Goal: Find specific fact: Find specific fact

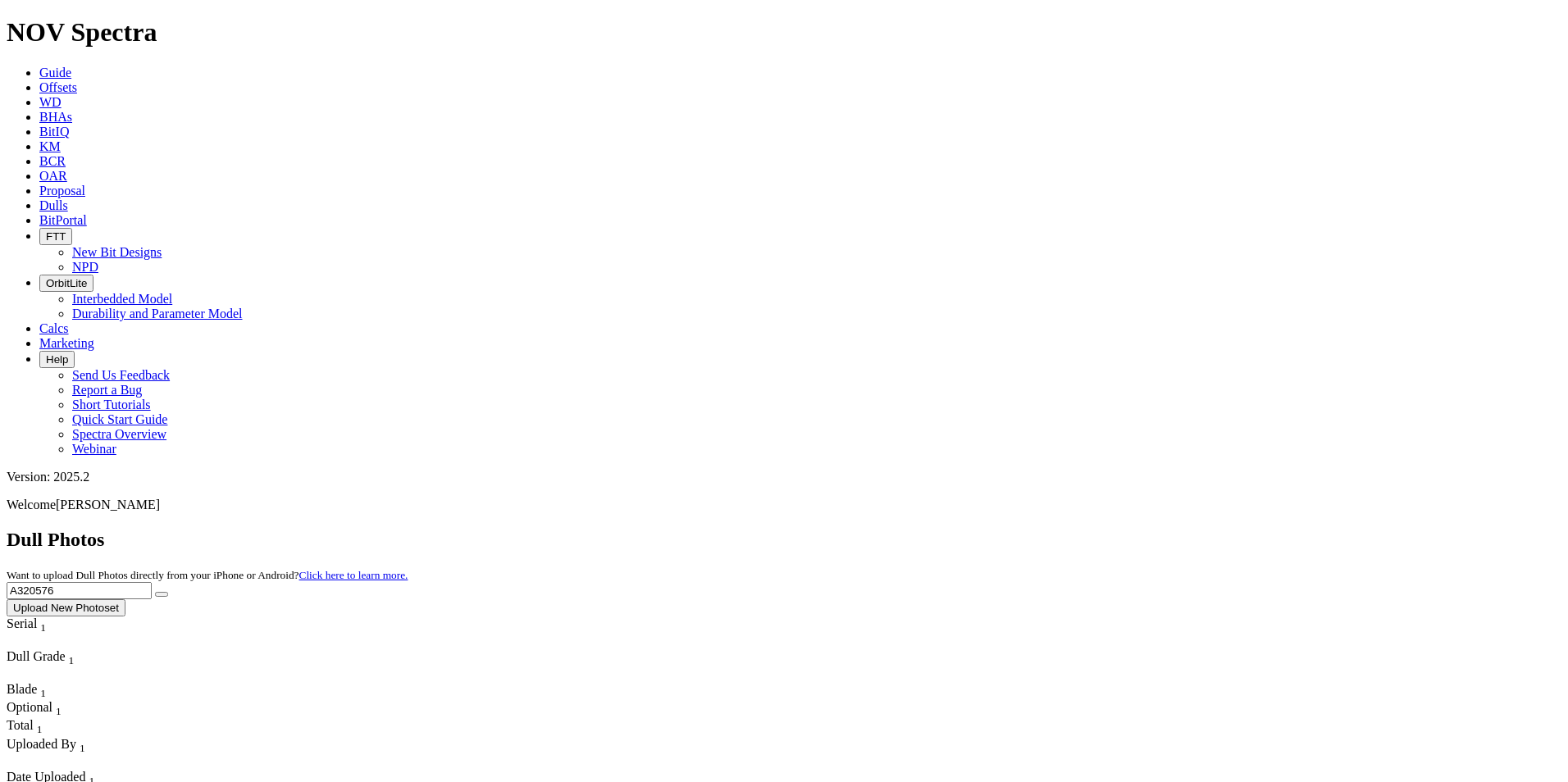
drag, startPoint x: 1233, startPoint y: 73, endPoint x: 1146, endPoint y: 59, distance: 88.1
click at [1146, 529] on div "Dull Photos Want to upload Dull Photos directly from your iPhone or Android? Cl…" at bounding box center [783, 573] width 1555 height 87
click at [168, 592] on button "submit" at bounding box center [161, 595] width 13 height 5
drag, startPoint x: 1247, startPoint y: 79, endPoint x: 1046, endPoint y: 58, distance: 202.1
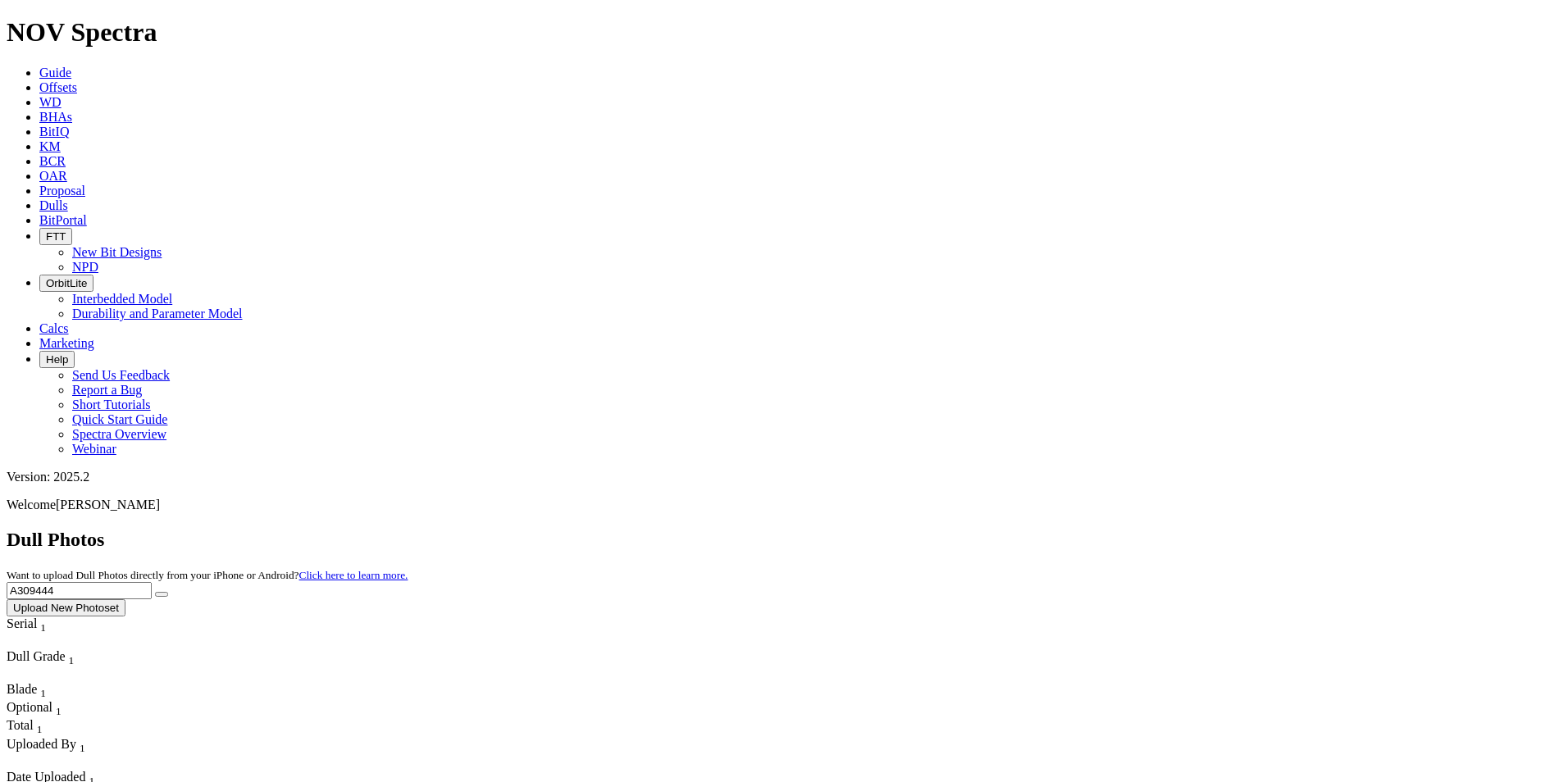
click at [1046, 529] on div "Dull Photos Want to upload Dull Photos directly from your iPhone or Android? Cl…" at bounding box center [783, 573] width 1555 height 87
type input "A317868"
click at [162, 595] on icon "submit" at bounding box center [162, 595] width 0 height 0
drag, startPoint x: 1222, startPoint y: 73, endPoint x: 1082, endPoint y: 59, distance: 140.7
click at [1082, 529] on div "Dull Photos Want to upload Dull Photos directly from your iPhone or Android? Cl…" at bounding box center [783, 573] width 1555 height 87
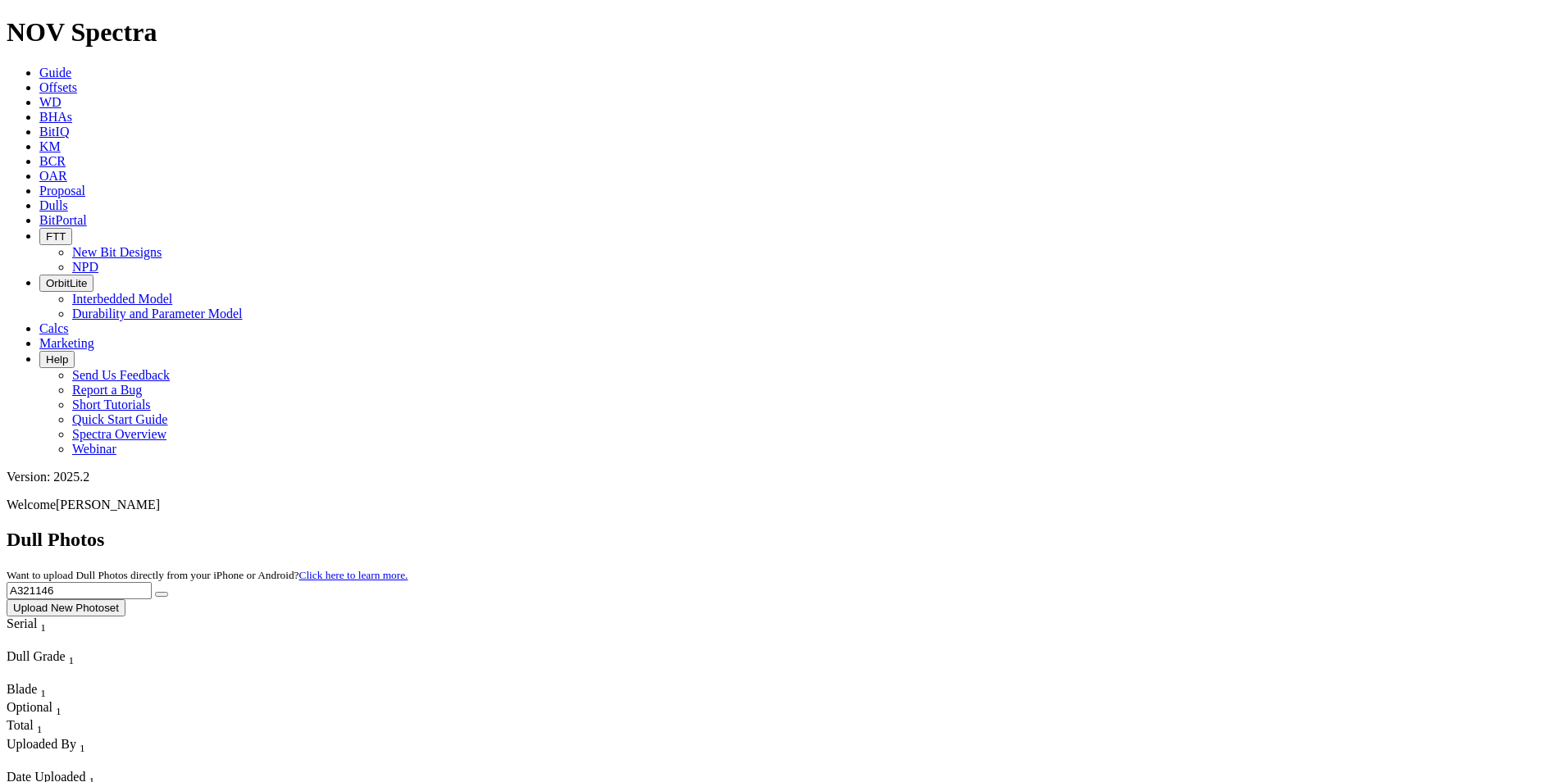
click at [168, 592] on button "submit" at bounding box center [161, 595] width 13 height 5
drag, startPoint x: 1248, startPoint y: 85, endPoint x: 1228, endPoint y: 77, distance: 21.5
click at [151, 583] on input "A321146" at bounding box center [79, 591] width 145 height 17
drag, startPoint x: 1228, startPoint y: 77, endPoint x: 1149, endPoint y: 74, distance: 79.1
click at [1149, 529] on div "Dull Photos Want to upload Dull Photos directly from your iPhone or Android? Cl…" at bounding box center [783, 573] width 1555 height 87
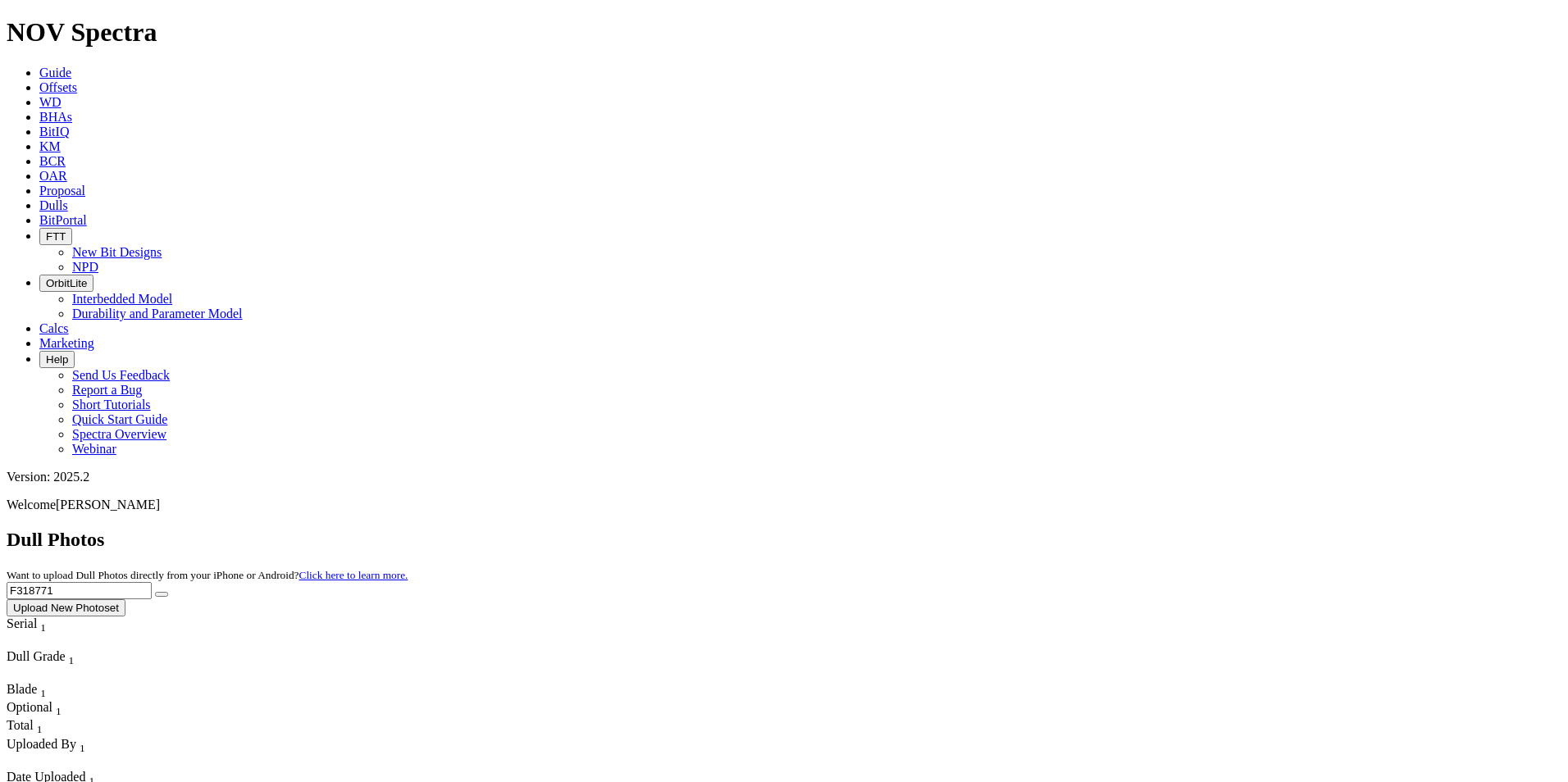
click at [162, 595] on icon "submit" at bounding box center [162, 595] width 0 height 0
drag, startPoint x: 1225, startPoint y: 77, endPoint x: 1124, endPoint y: 78, distance: 101.0
click at [1124, 529] on div "Dull Photos Want to upload Dull Photos directly from your iPhone or Android? Cl…" at bounding box center [783, 573] width 1555 height 87
click at [162, 595] on icon "submit" at bounding box center [162, 595] width 0 height 0
click at [151, 583] on input "A320052" at bounding box center [79, 591] width 145 height 17
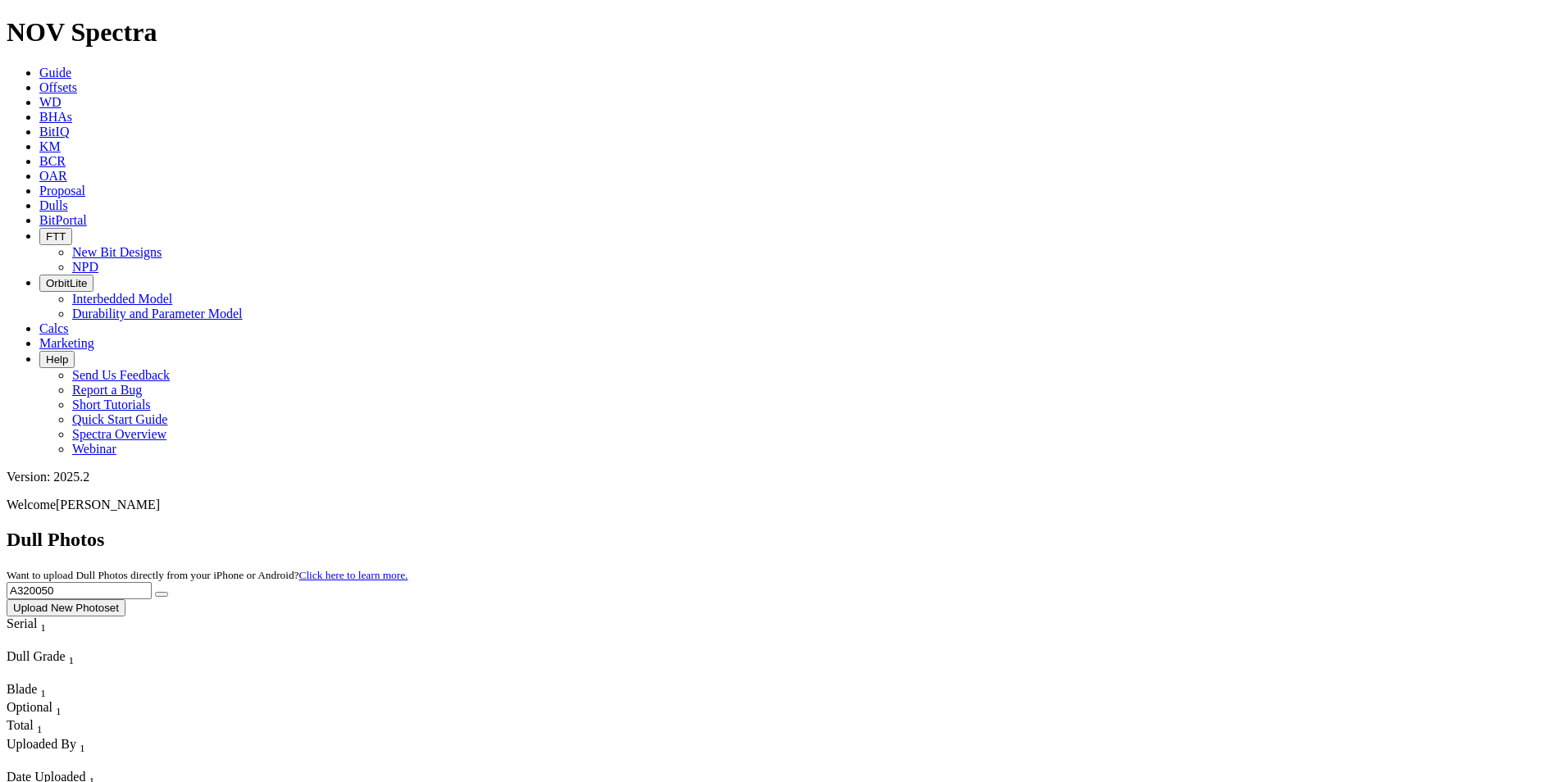
click at [168, 592] on button "submit" at bounding box center [161, 595] width 13 height 5
click at [151, 583] on input "A320050" at bounding box center [79, 591] width 145 height 17
click at [151, 583] on input "A320019" at bounding box center [79, 591] width 145 height 17
click at [162, 595] on icon "submit" at bounding box center [162, 595] width 0 height 0
drag, startPoint x: 1293, startPoint y: 68, endPoint x: 1113, endPoint y: 70, distance: 180.0
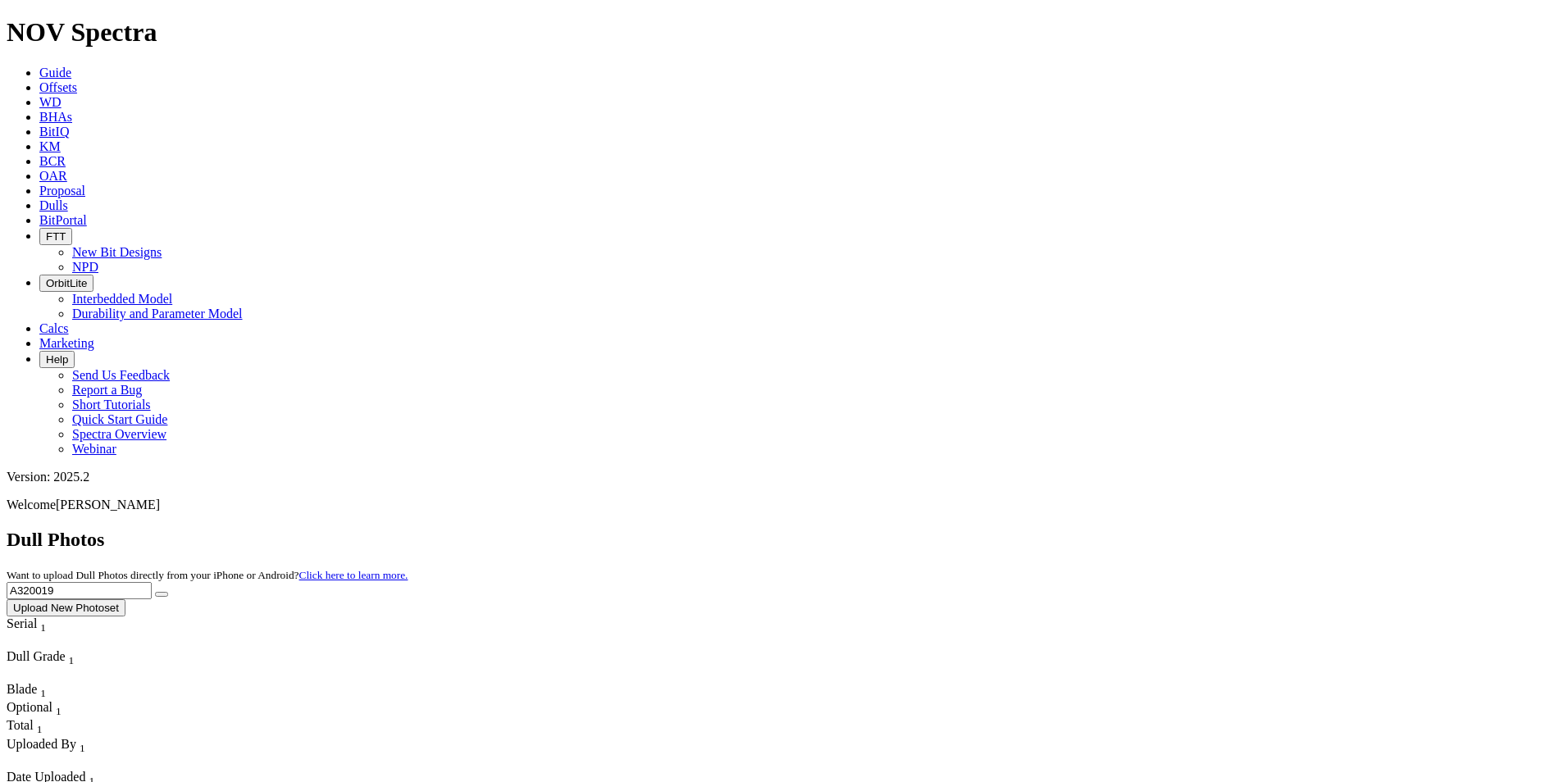
click at [1113, 529] on div "Dull Photos Want to upload Dull Photos directly from your iPhone or Android? Cl…" at bounding box center [783, 573] width 1555 height 87
click at [168, 592] on button "submit" at bounding box center [161, 595] width 13 height 5
drag, startPoint x: 1231, startPoint y: 72, endPoint x: 1108, endPoint y: 79, distance: 123.2
click at [1108, 529] on div "Dull Photos Want to upload Dull Photos directly from your iPhone or Android? Cl…" at bounding box center [783, 573] width 1555 height 87
type input "A317870"
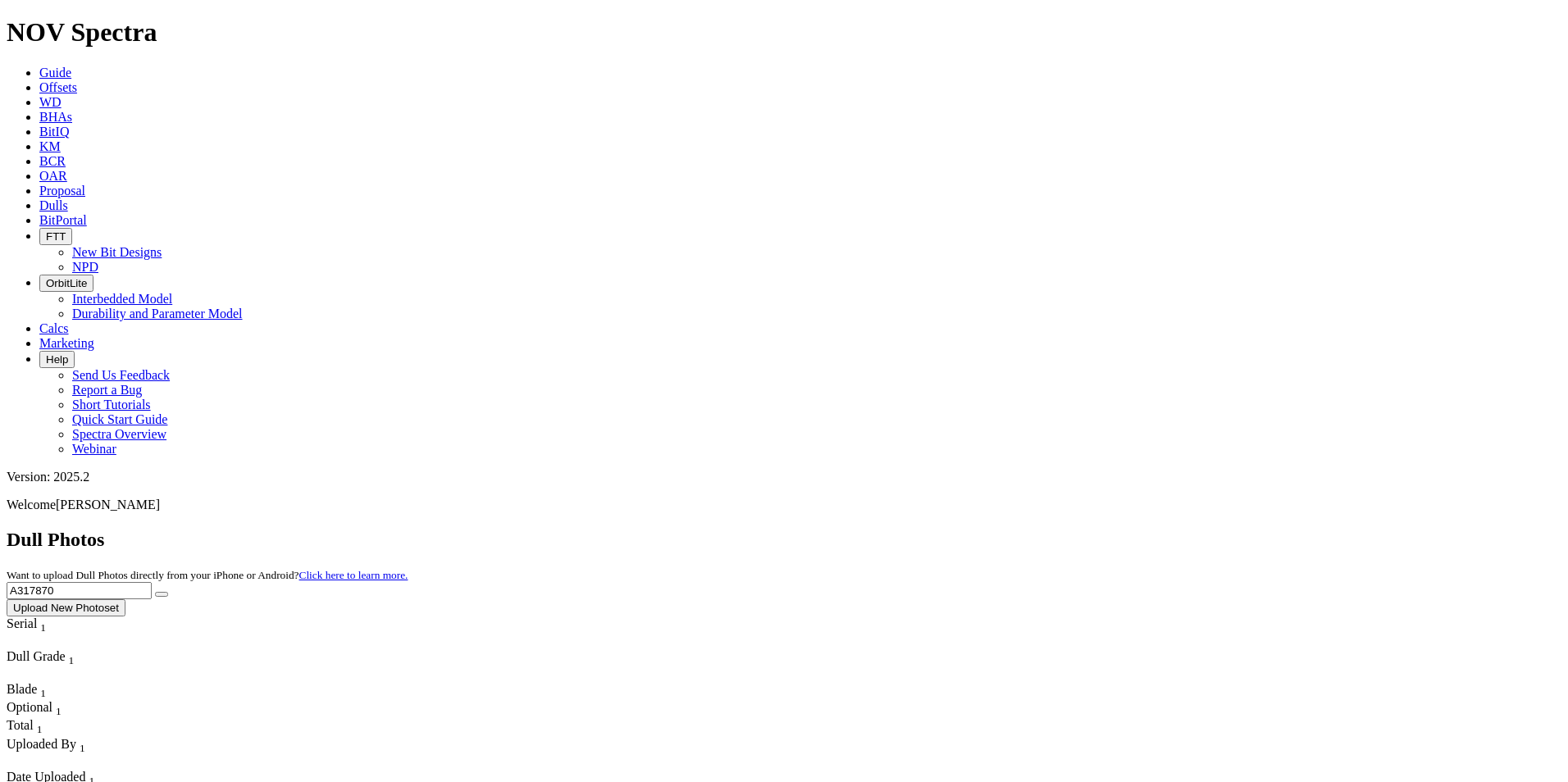
click at [168, 592] on button "submit" at bounding box center [161, 595] width 13 height 5
click at [72, 66] on link "Guide" at bounding box center [55, 73] width 32 height 14
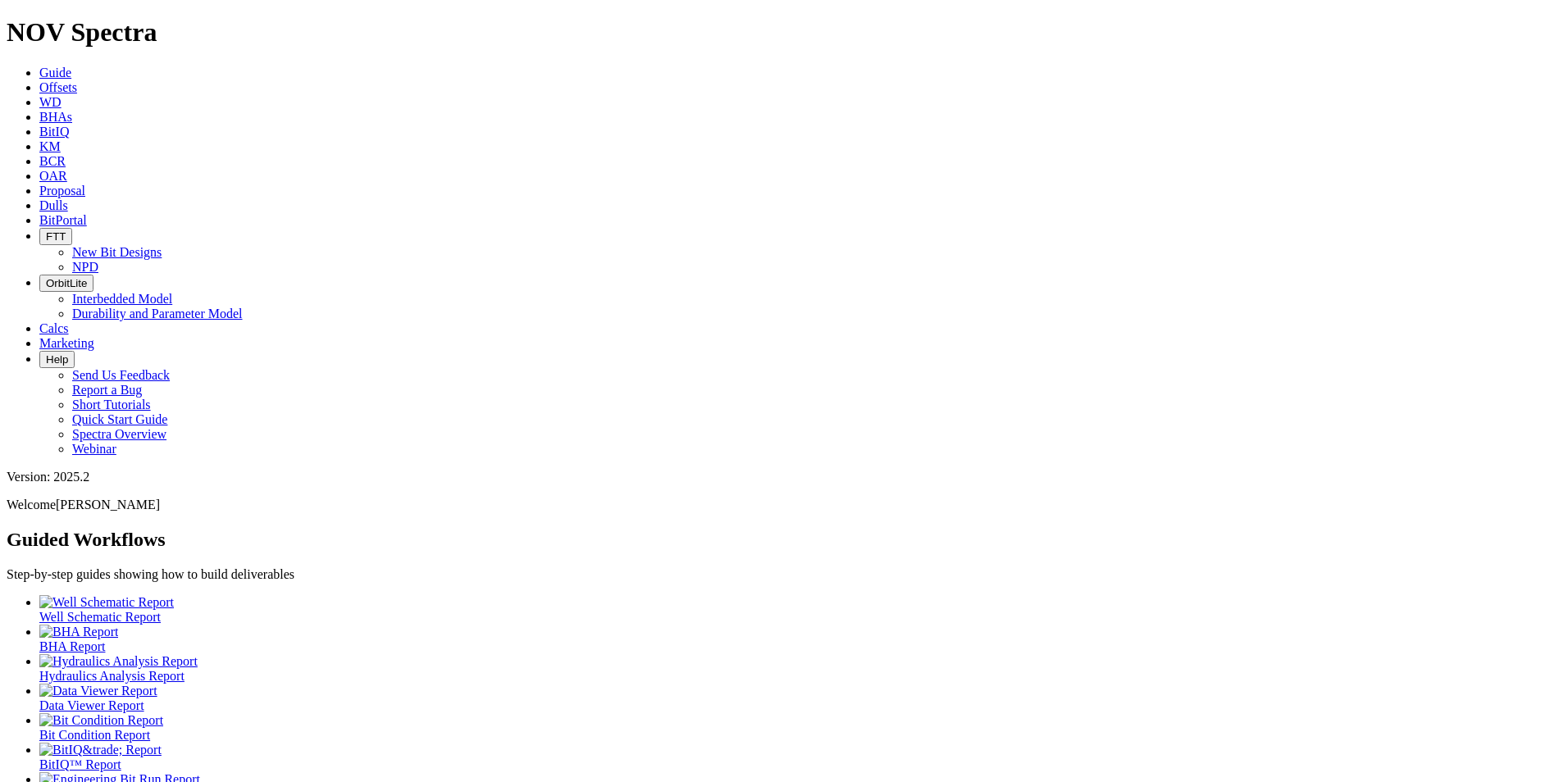
click at [68, 199] on link "Dulls" at bounding box center [53, 206] width 29 height 14
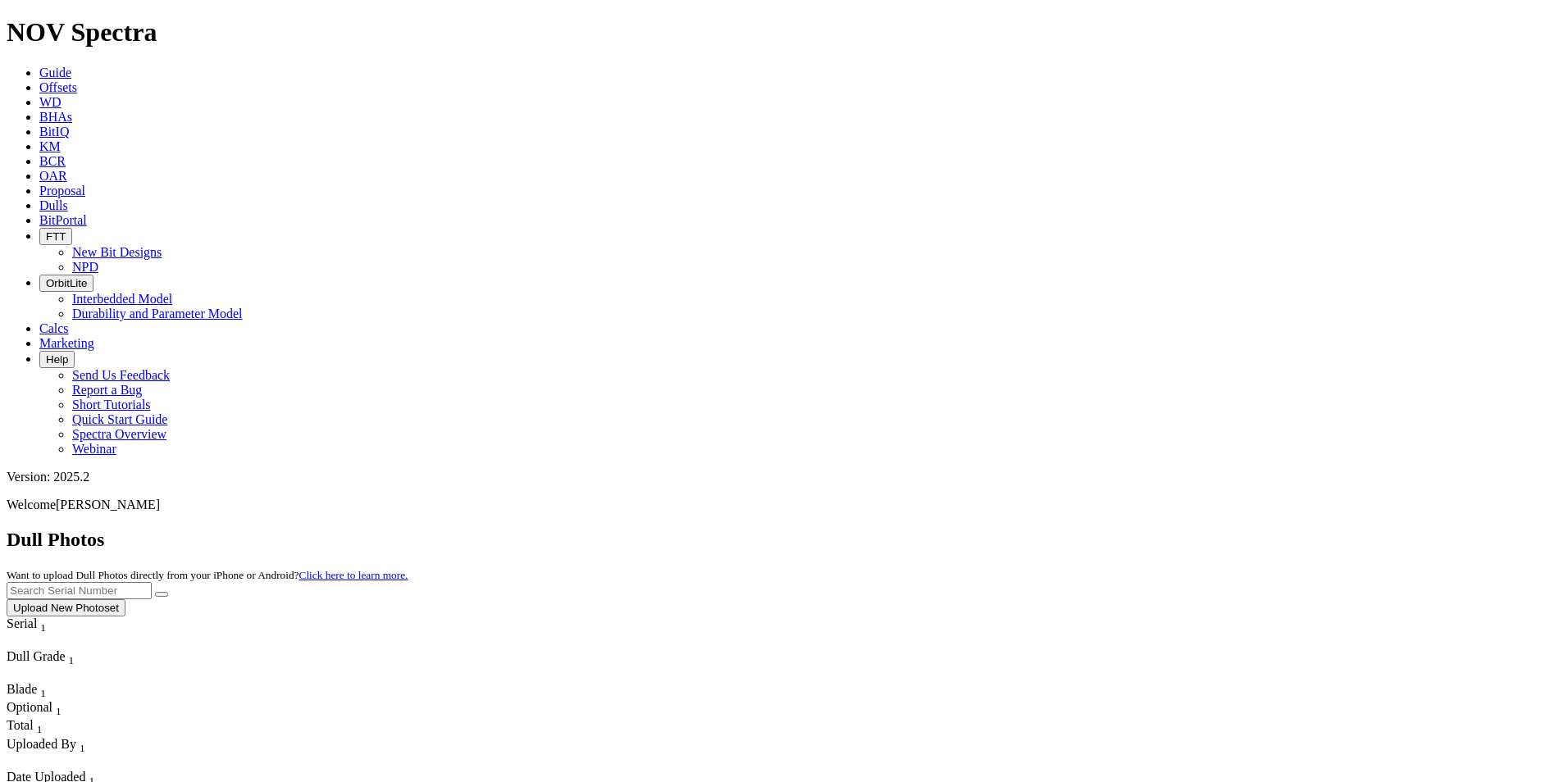
click at [151, 583] on input "text" at bounding box center [79, 591] width 145 height 17
click at [162, 595] on icon "submit" at bounding box center [162, 595] width 0 height 0
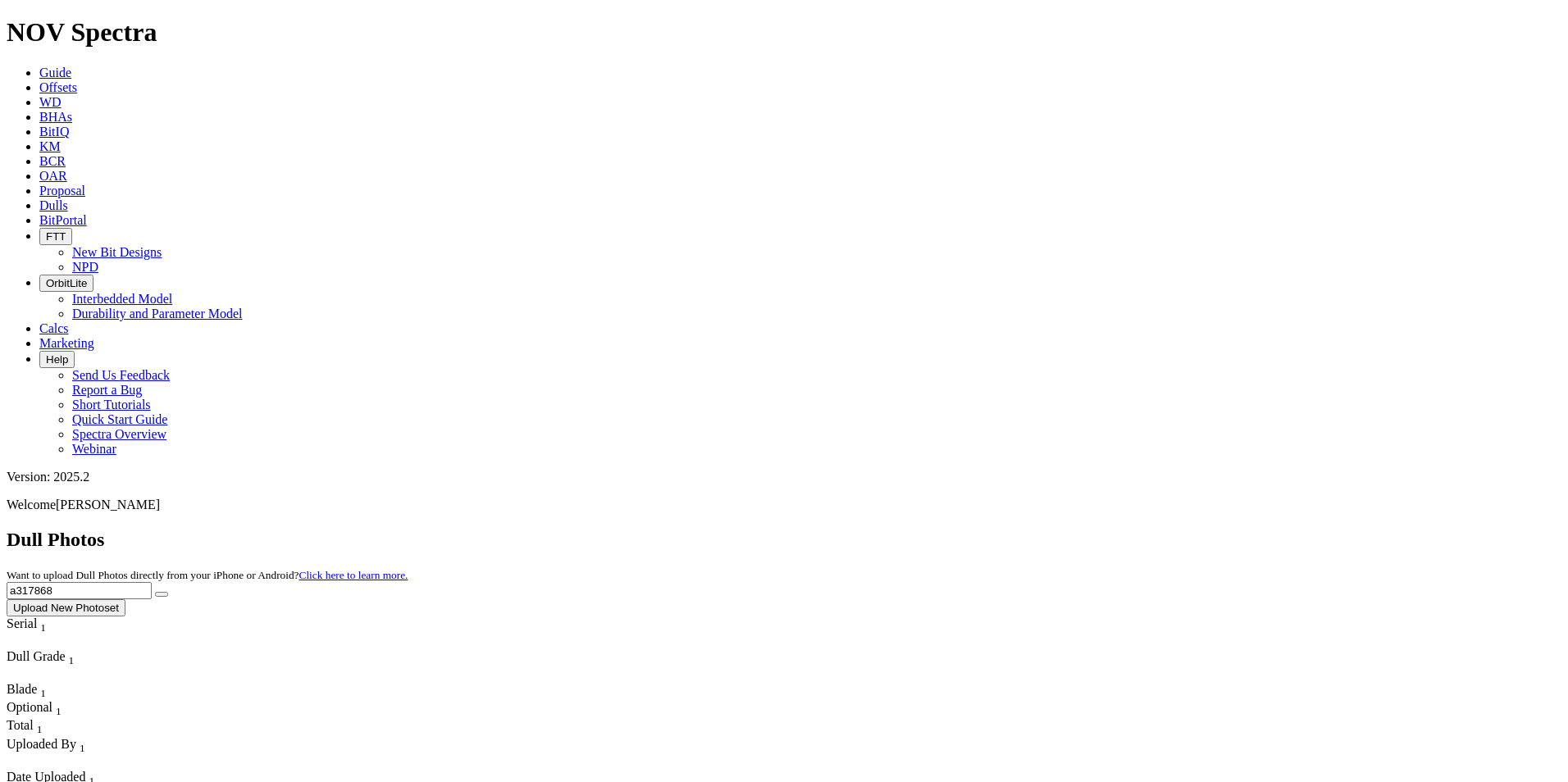
click at [1233, 529] on div "Dull Photos Want to upload Dull Photos directly from your iPhone or Android? Cl…" at bounding box center [783, 573] width 1555 height 87
drag, startPoint x: 1233, startPoint y: 78, endPoint x: 1096, endPoint y: 61, distance: 138.1
click at [1096, 529] on div "Dull Photos Want to upload Dull Photos directly from your iPhone or Android? Cl…" at bounding box center [783, 573] width 1555 height 87
type input "a321146"
click at [168, 592] on button "submit" at bounding box center [161, 595] width 13 height 5
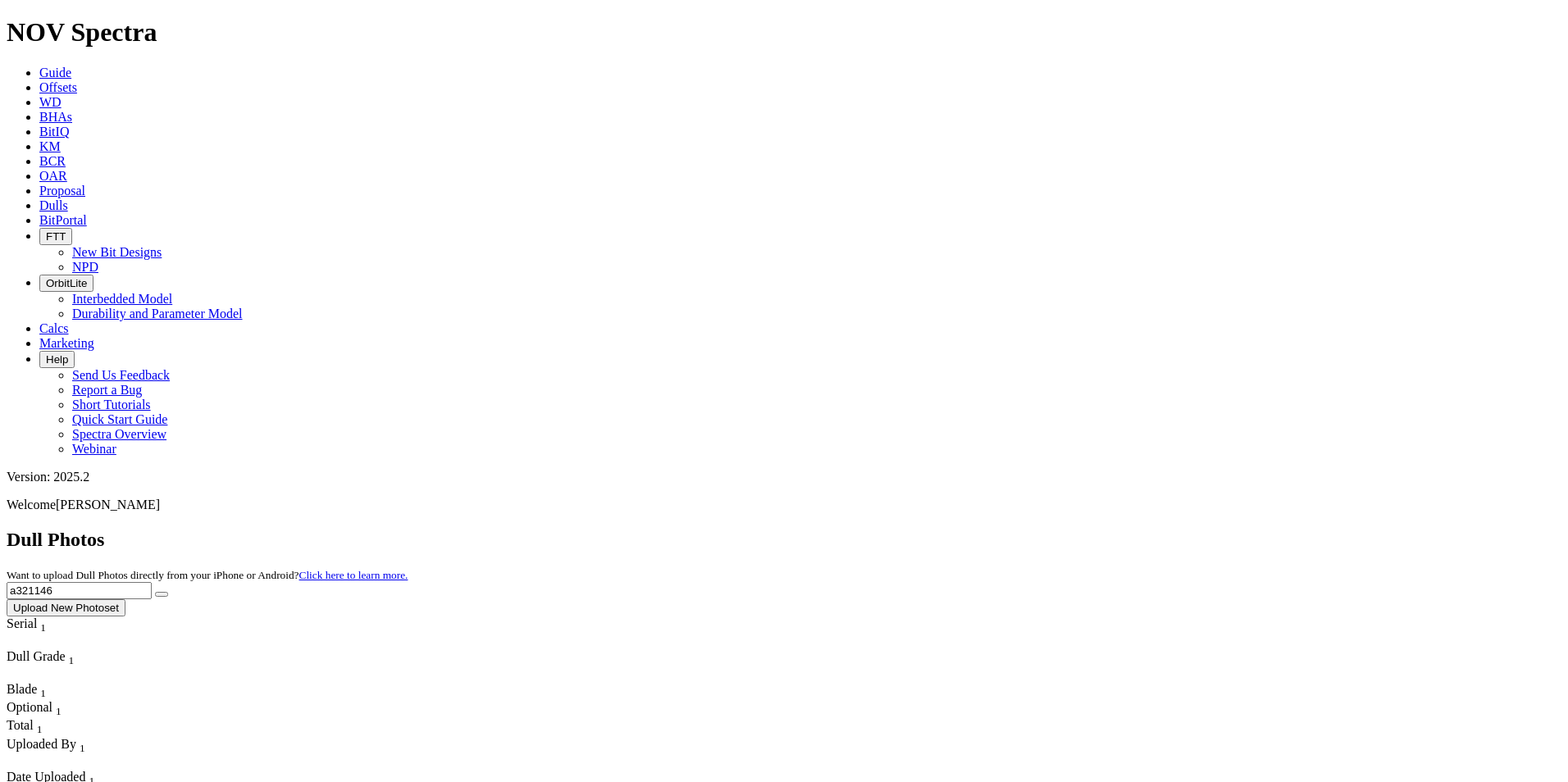
drag, startPoint x: 1172, startPoint y: 79, endPoint x: 1084, endPoint y: 80, distance: 88.0
click at [1084, 529] on div "Dull Photos Want to upload Dull Photos directly from your iPhone or Android? Cl…" at bounding box center [783, 573] width 1555 height 87
type input "f318771"
click at [168, 592] on button "submit" at bounding box center [161, 595] width 13 height 5
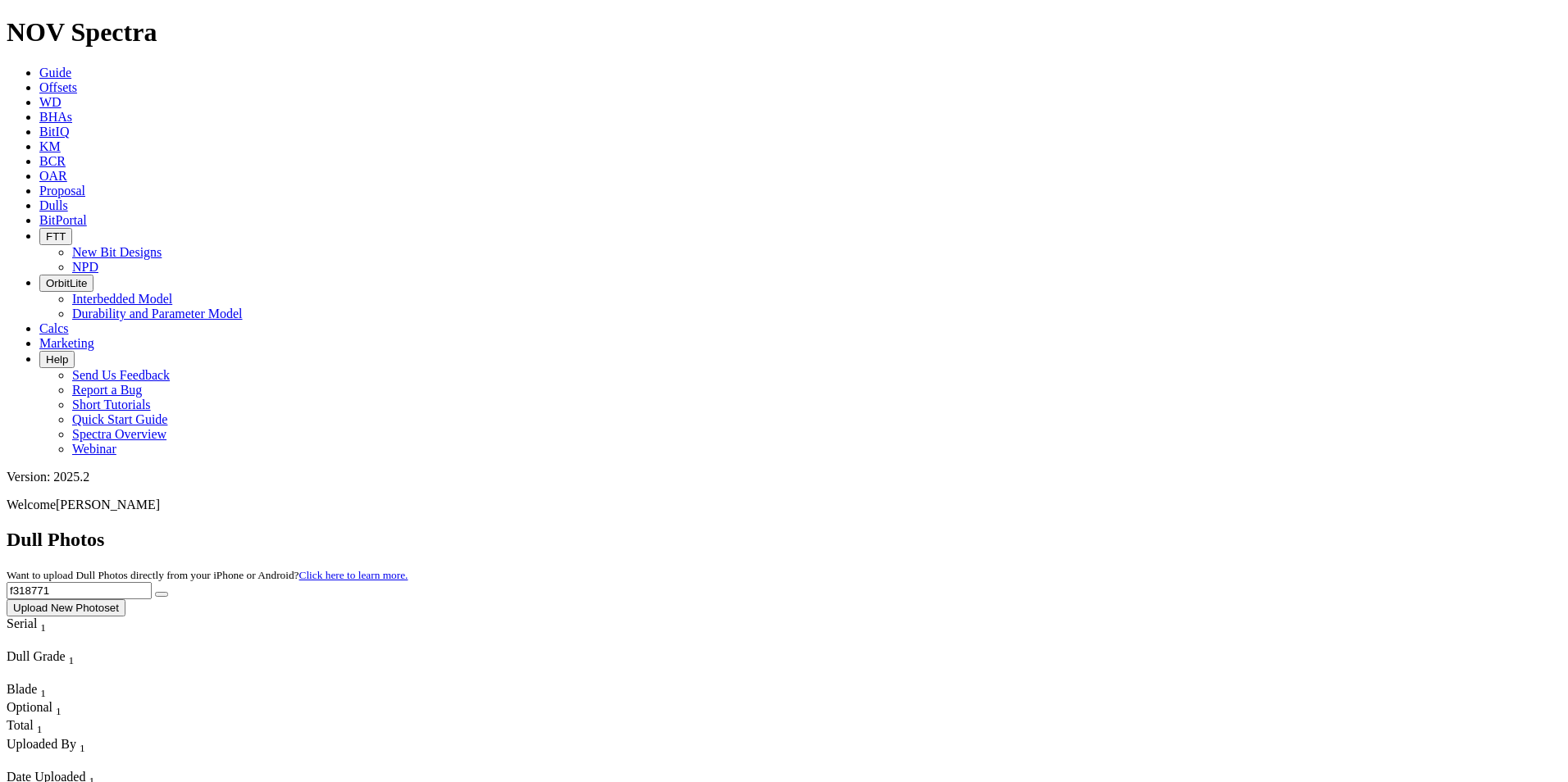
drag, startPoint x: 1240, startPoint y: 82, endPoint x: 1075, endPoint y: 55, distance: 167.2
click at [1076, 529] on div "Dull Photos Want to upload Dull Photos directly from your iPhone or Android? Cl…" at bounding box center [783, 573] width 1555 height 87
type input "a"
type input "A320019"
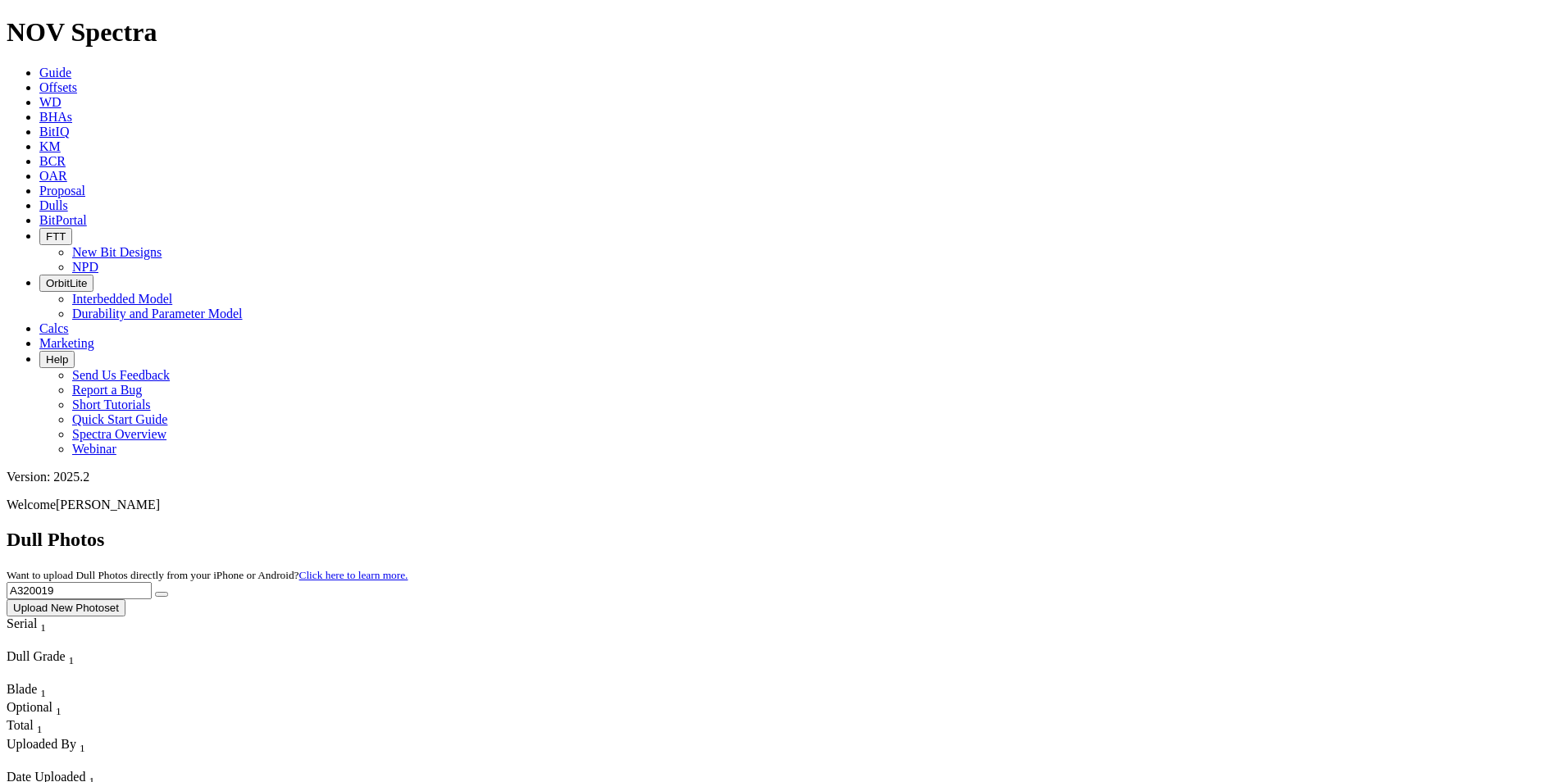
click at [162, 595] on icon "submit" at bounding box center [162, 595] width 0 height 0
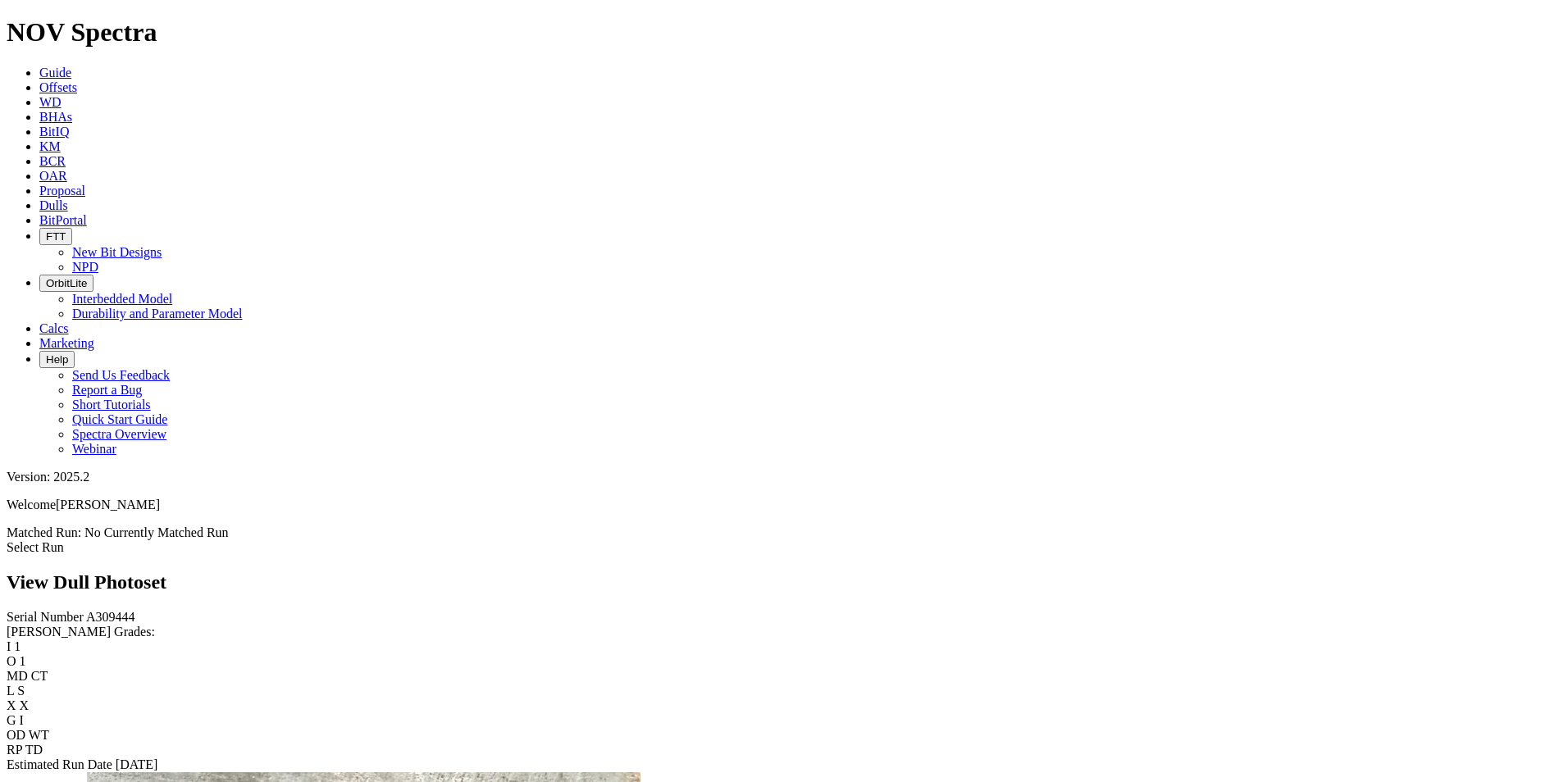
scroll to position [656, 0]
drag, startPoint x: 551, startPoint y: 301, endPoint x: 38, endPoint y: 422, distance: 527.1
click at [38, 610] on div "Serial Number A320019 RH Dull Grades: I 1 O 3 MD RO L S X X G 2 OD BT RP PR Est…" at bounding box center [783, 691] width 1555 height 163
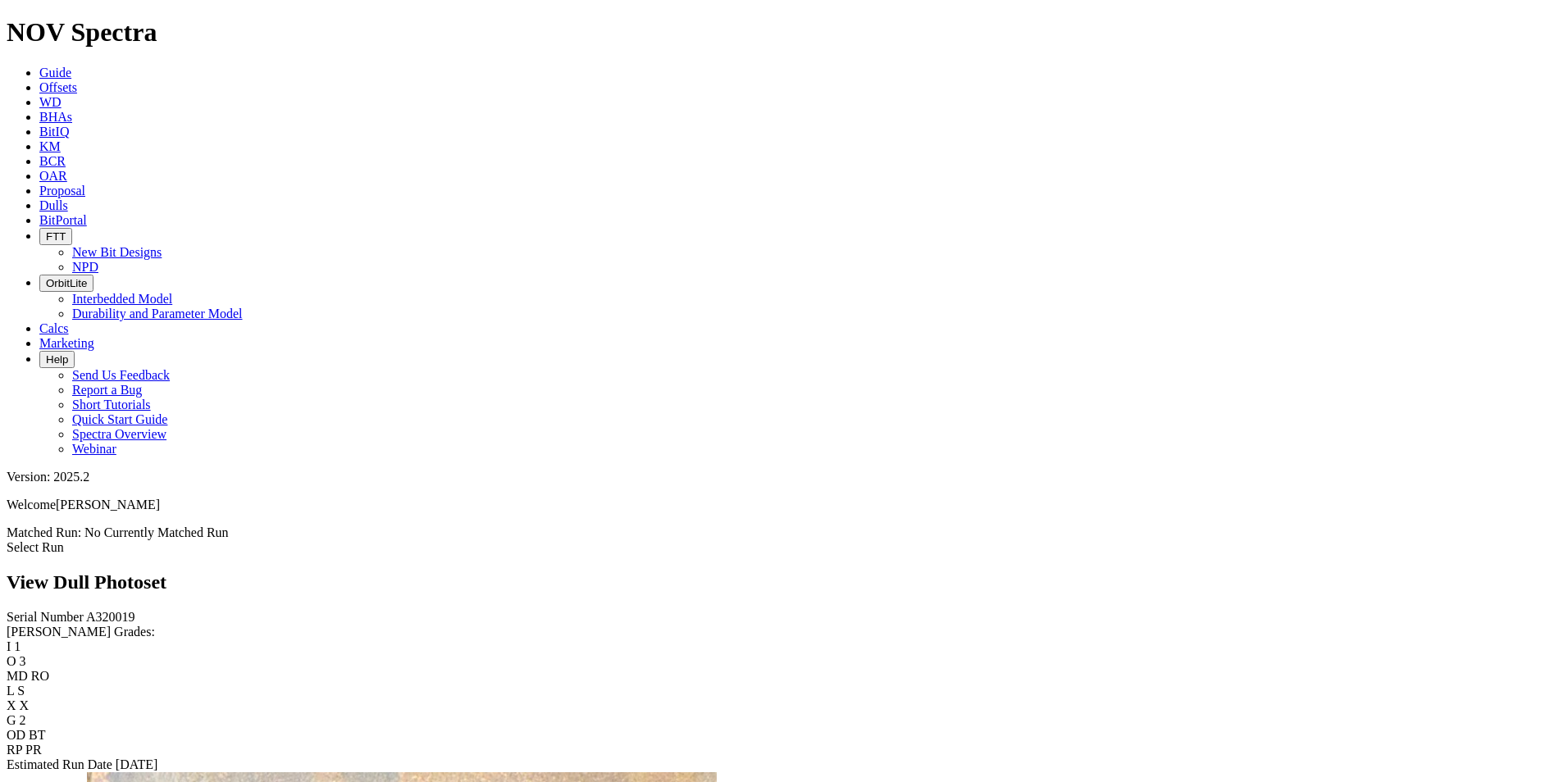
drag, startPoint x: 444, startPoint y: 336, endPoint x: 637, endPoint y: 157, distance: 263.2
click at [137, 610] on div "Serial Number A320019 RH Dull Grades: I 1 O 3 MD RO L S X X G 2 OD BT RP PR Est…" at bounding box center [783, 691] width 1555 height 163
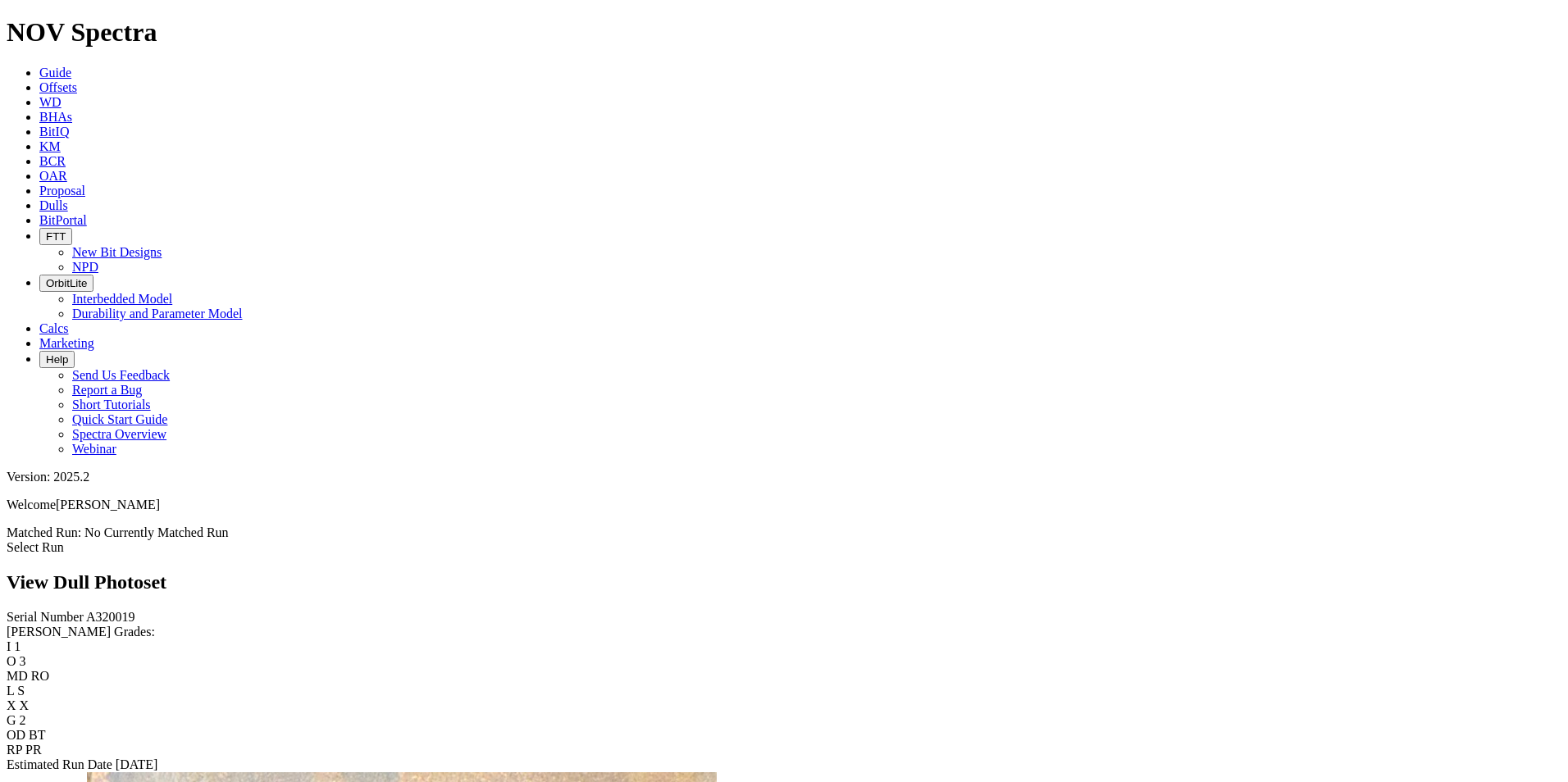
click at [68, 199] on span "Dulls" at bounding box center [53, 206] width 29 height 14
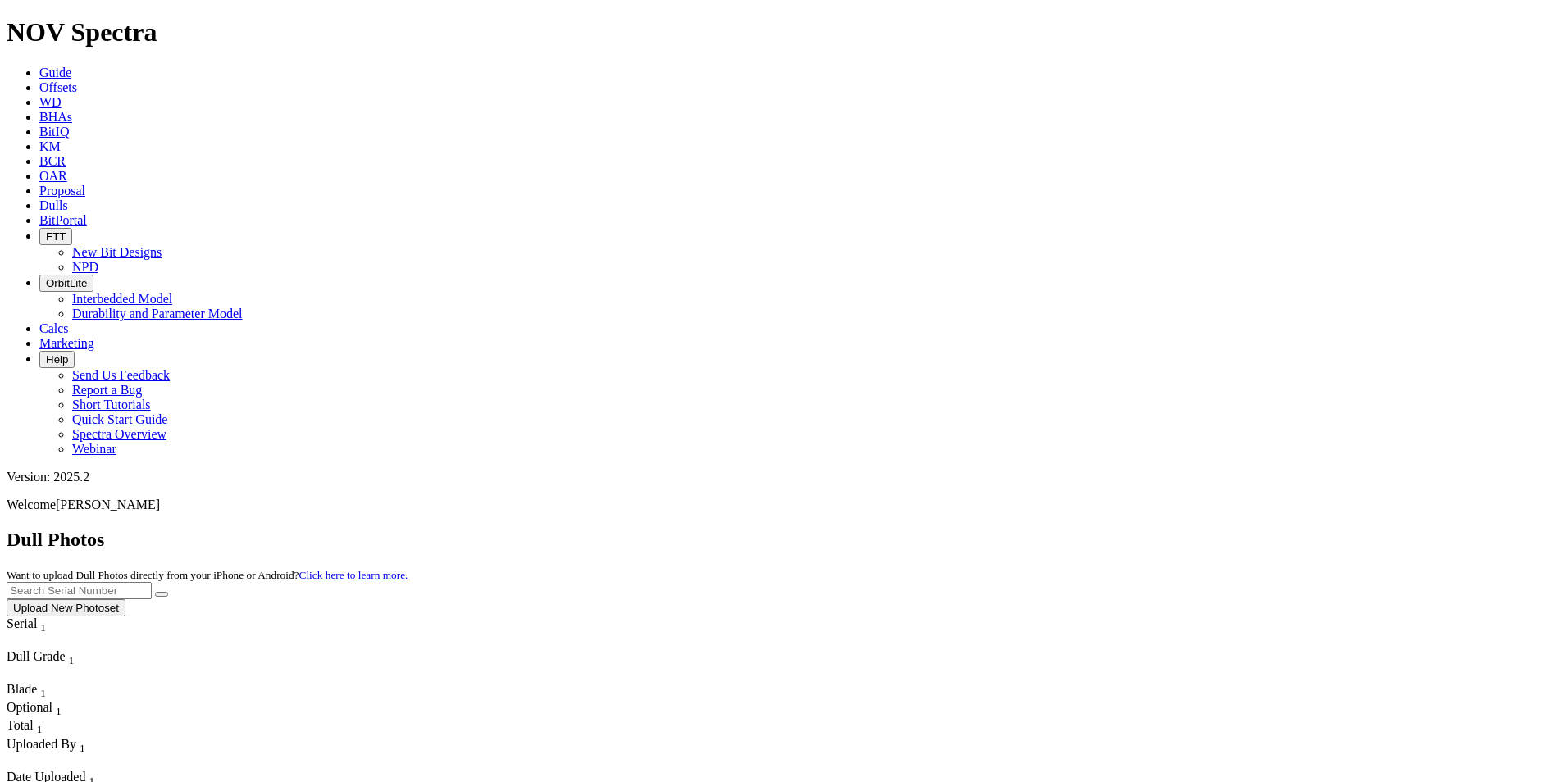
click at [151, 583] on input "text" at bounding box center [79, 591] width 145 height 17
type input "A313013"
click at [168, 592] on button "submit" at bounding box center [161, 595] width 13 height 5
